Goal: Information Seeking & Learning: Learn about a topic

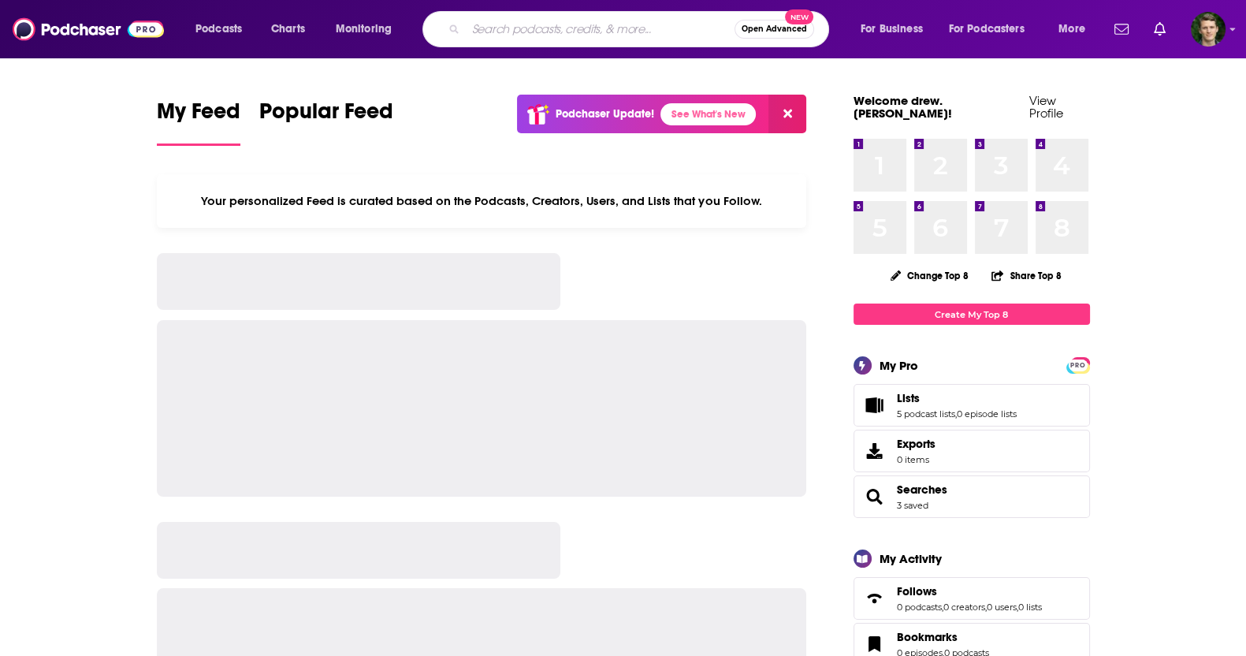
type input "k"
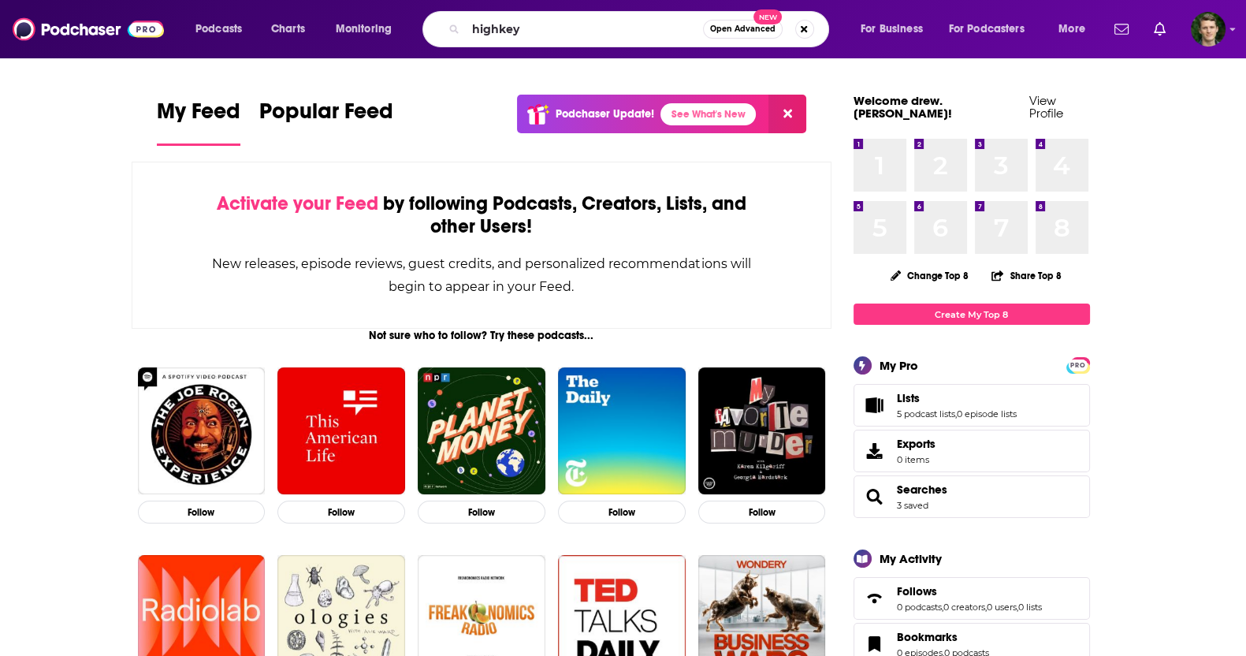
type input "highkey"
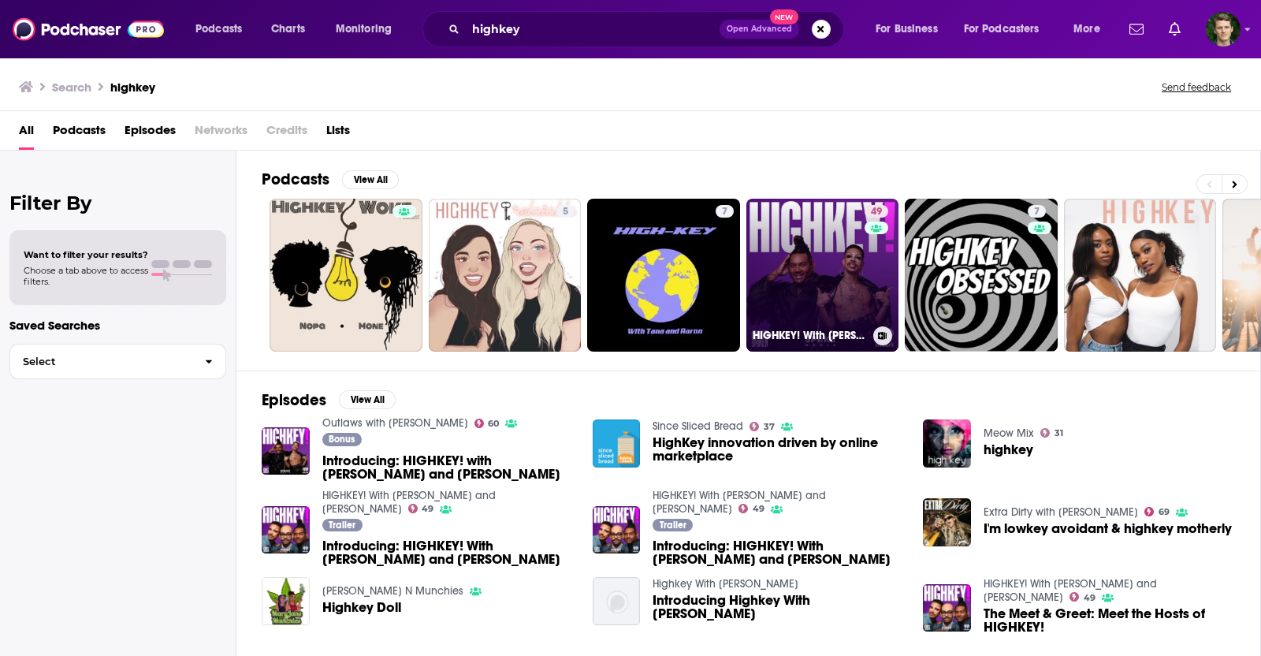
click at [759, 235] on link "49 HIGHKEY! With [PERSON_NAME] and [PERSON_NAME]" at bounding box center [822, 275] width 153 height 153
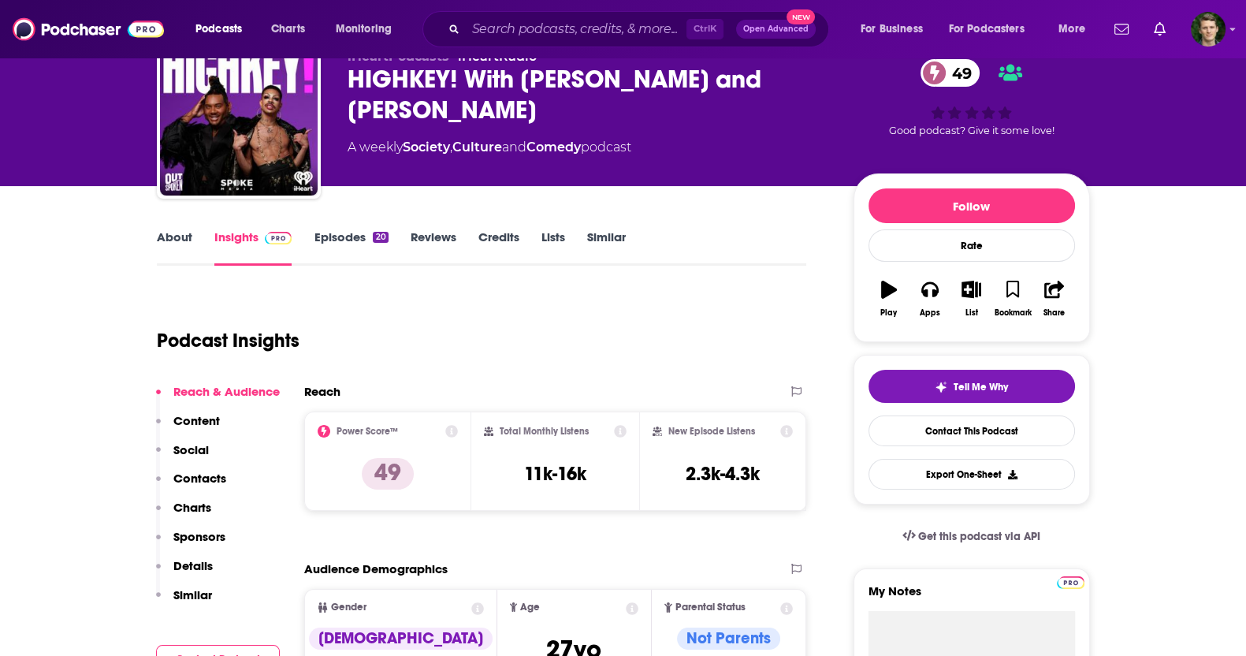
scroll to position [98, 0]
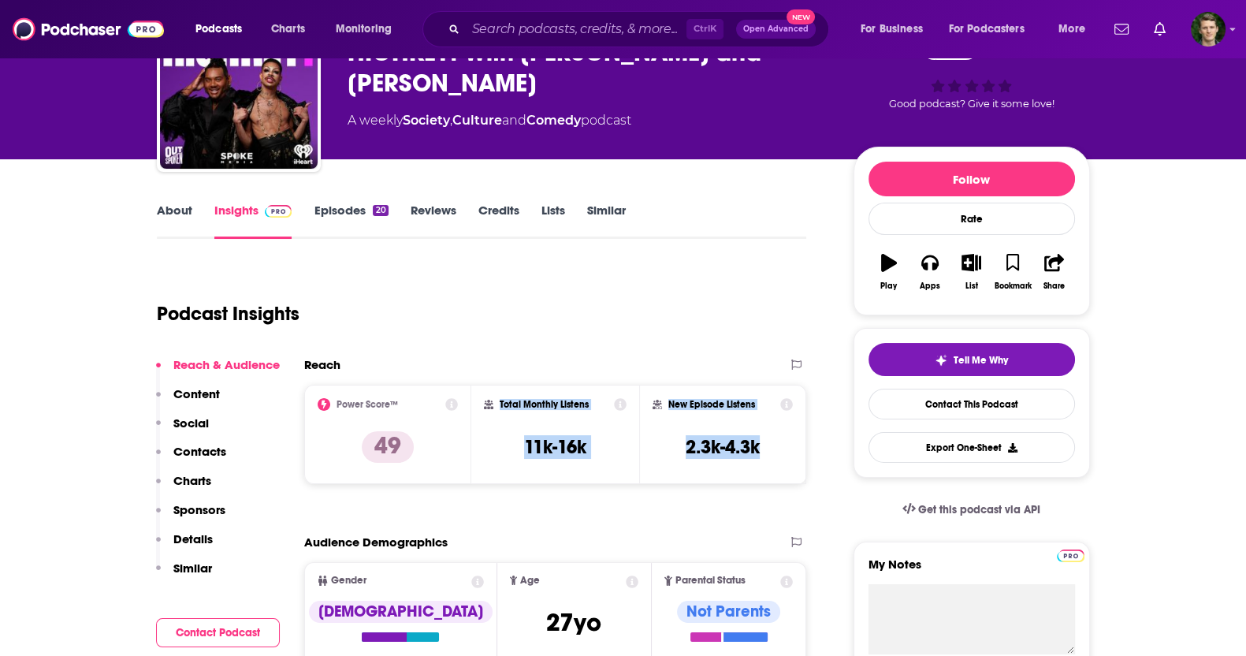
drag, startPoint x: 784, startPoint y: 448, endPoint x: 492, endPoint y: 396, distance: 297.0
click at [492, 396] on div "Power Score™ 49 Total Monthly Listens 11k-16k New Episode Listens 2.3k-4.3k" at bounding box center [555, 434] width 503 height 99
copy div "Total Monthly Listens 11k-16k New Episode Listens 2.3k-4.3k"
